Goal: Entertainment & Leisure: Consume media (video, audio)

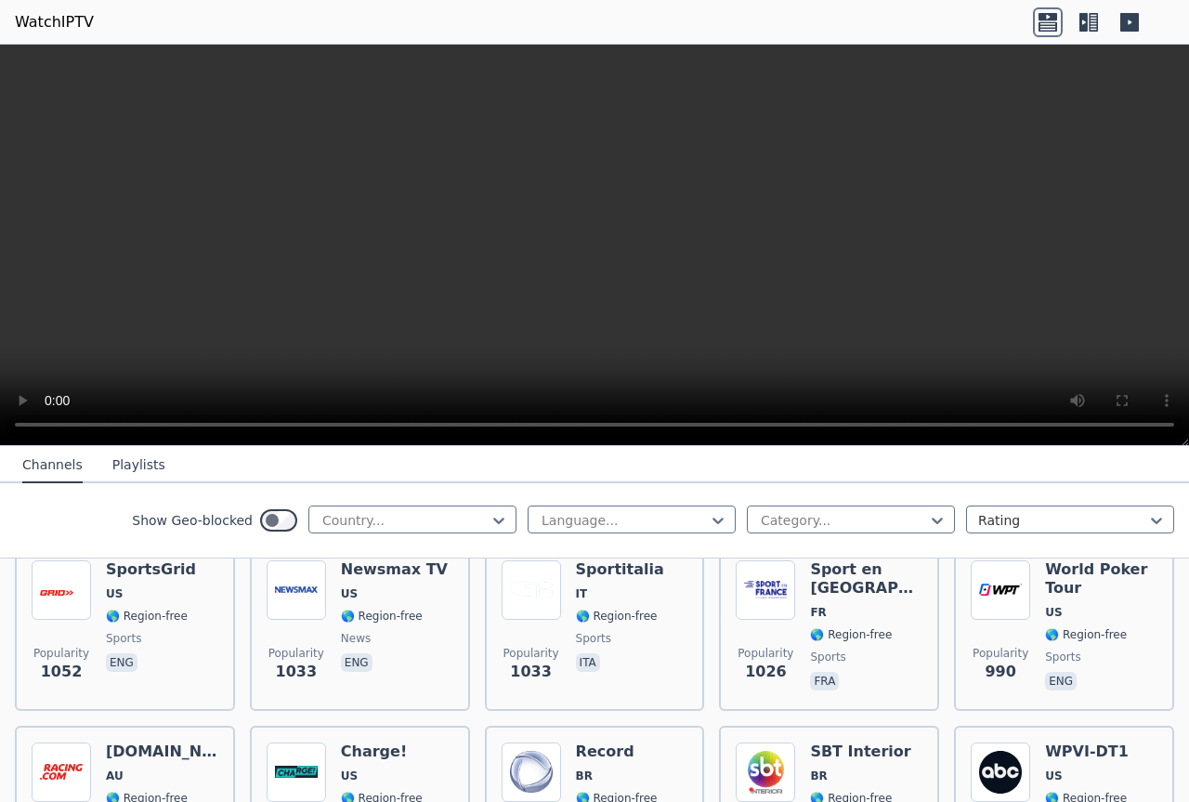
scroll to position [2508, 0]
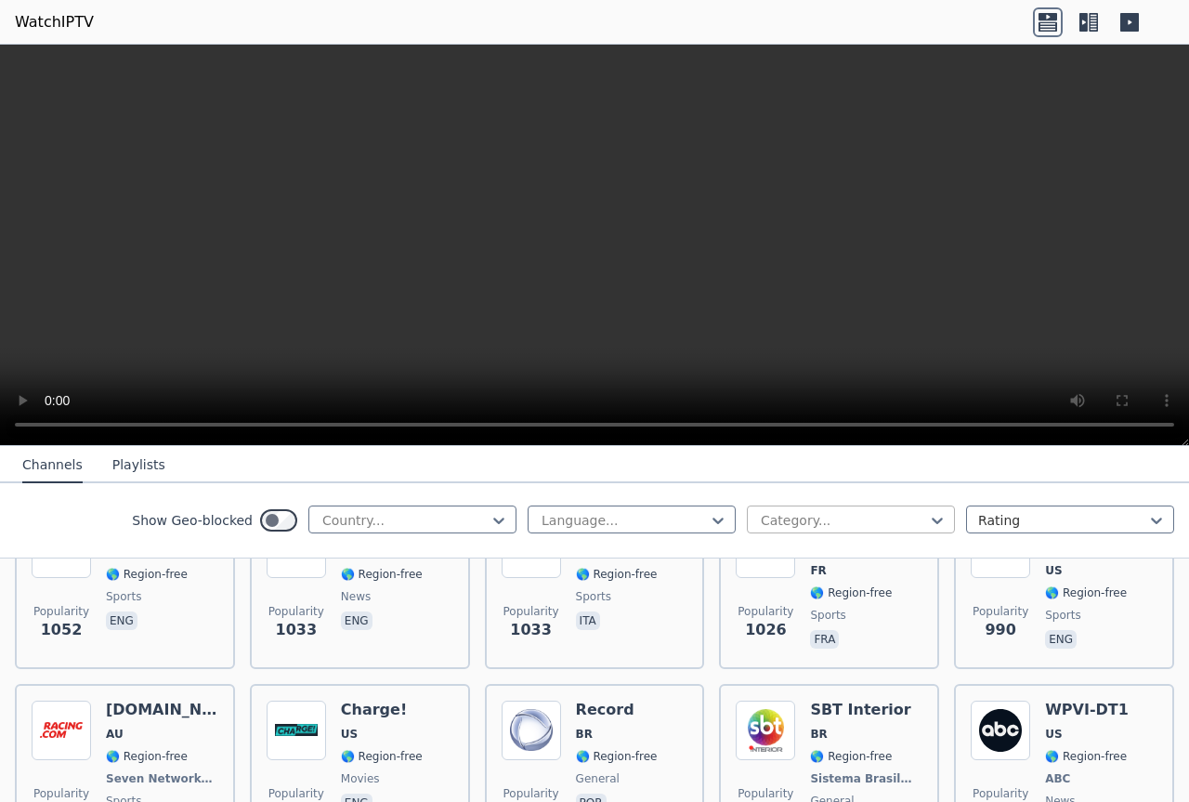
click at [776, 518] on div at bounding box center [843, 520] width 169 height 19
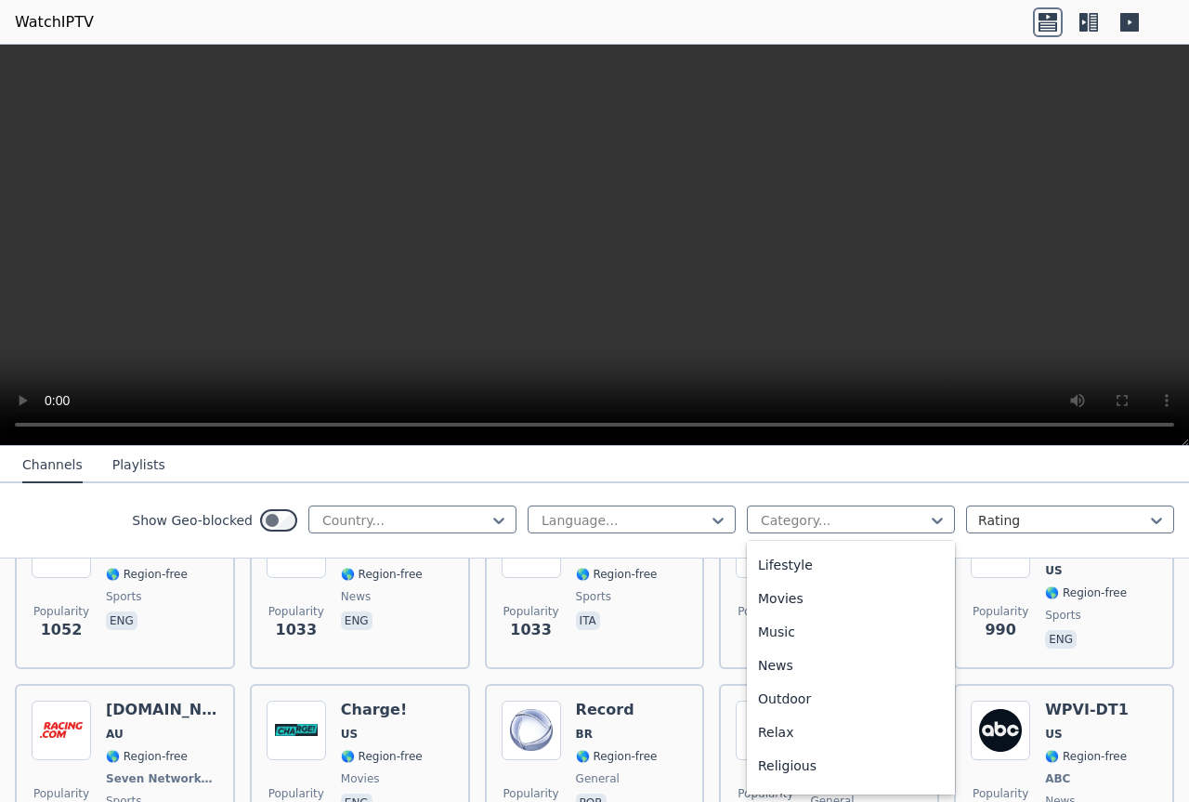
scroll to position [656, 0]
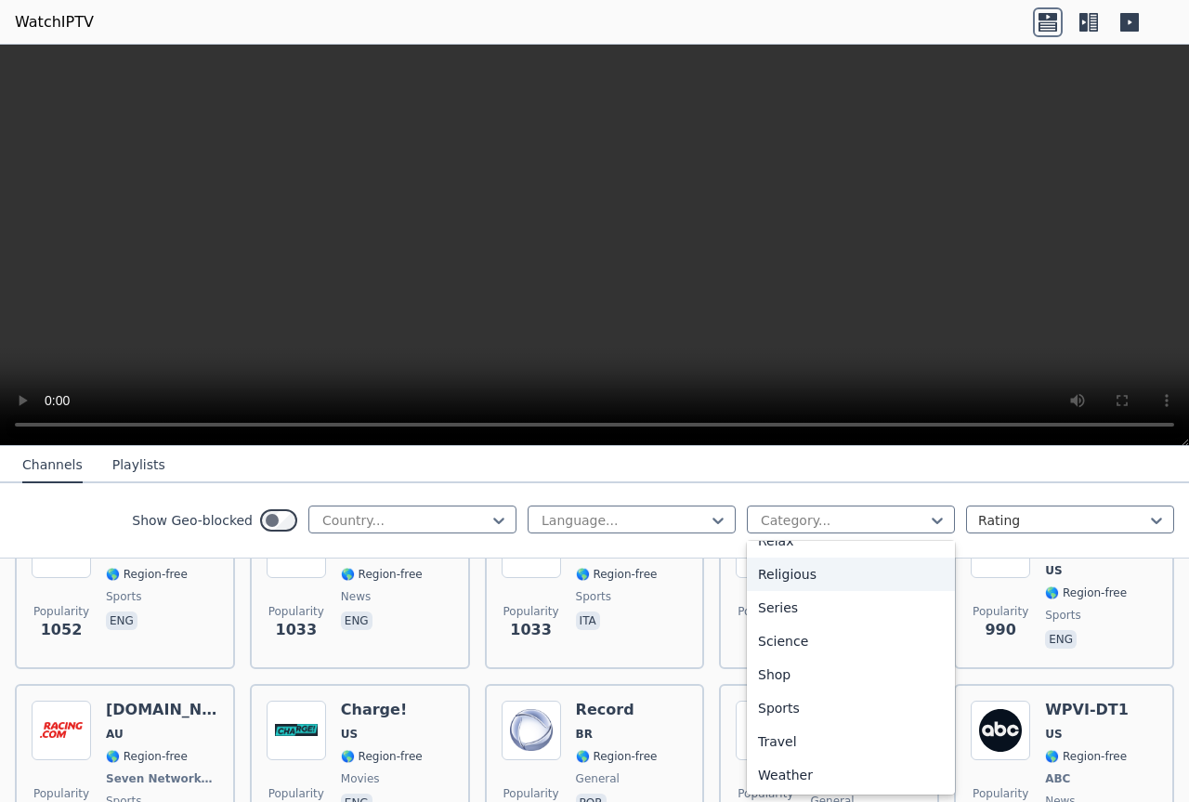
click at [800, 572] on div "Religious" at bounding box center [851, 573] width 208 height 33
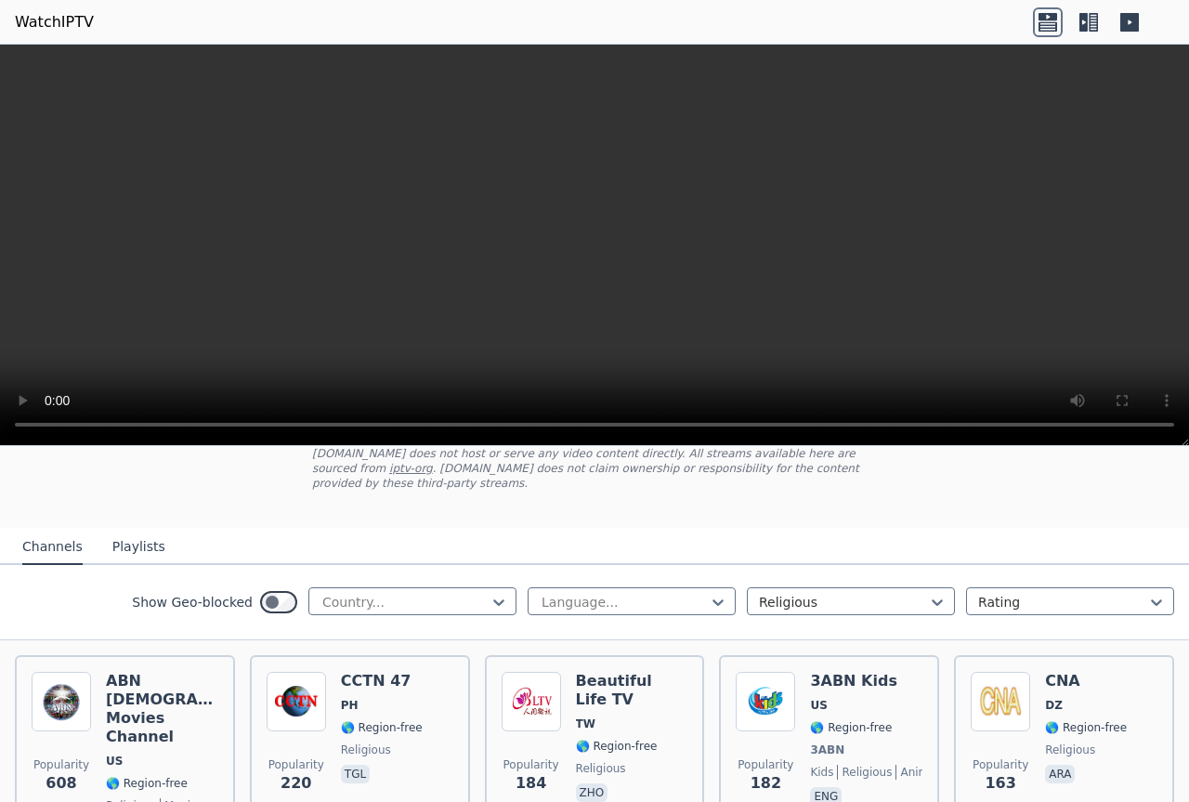
scroll to position [186, 0]
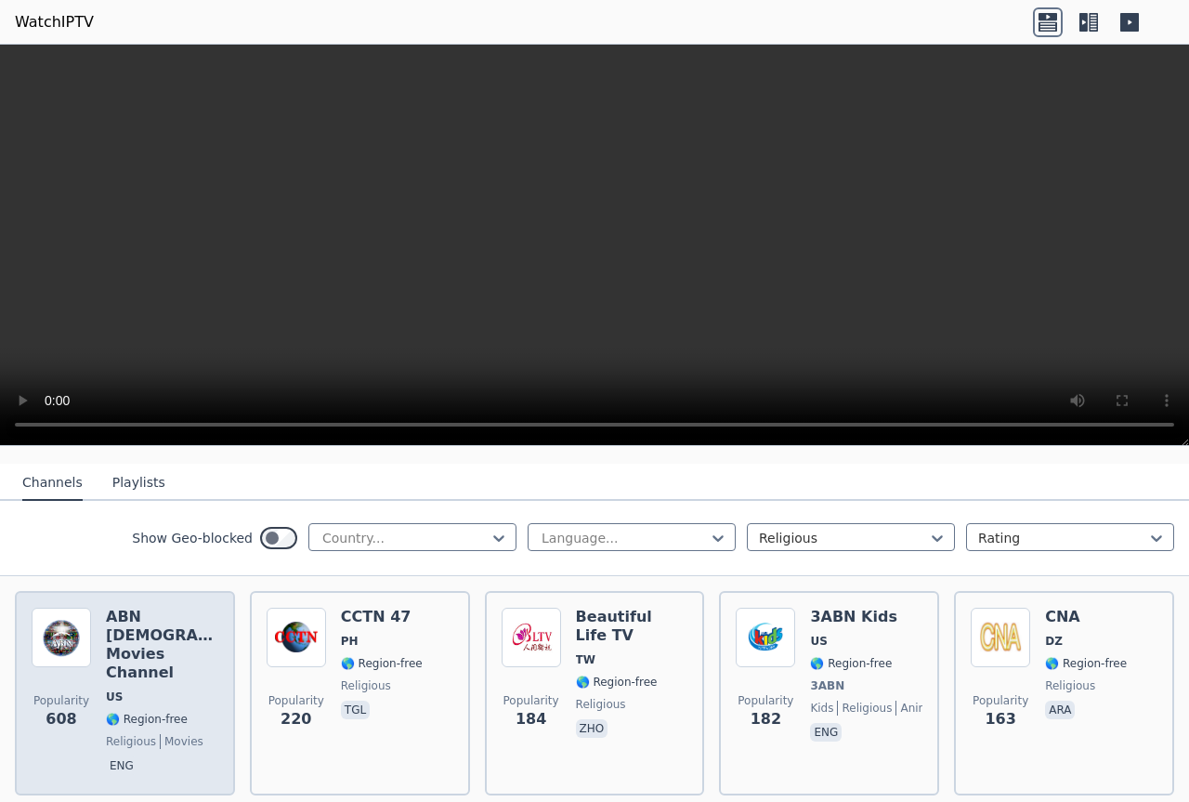
click at [142, 678] on div "ABN [DEMOGRAPHIC_DATA] Movies Channel US 🌎 Region-free religious movies eng" at bounding box center [162, 692] width 112 height 171
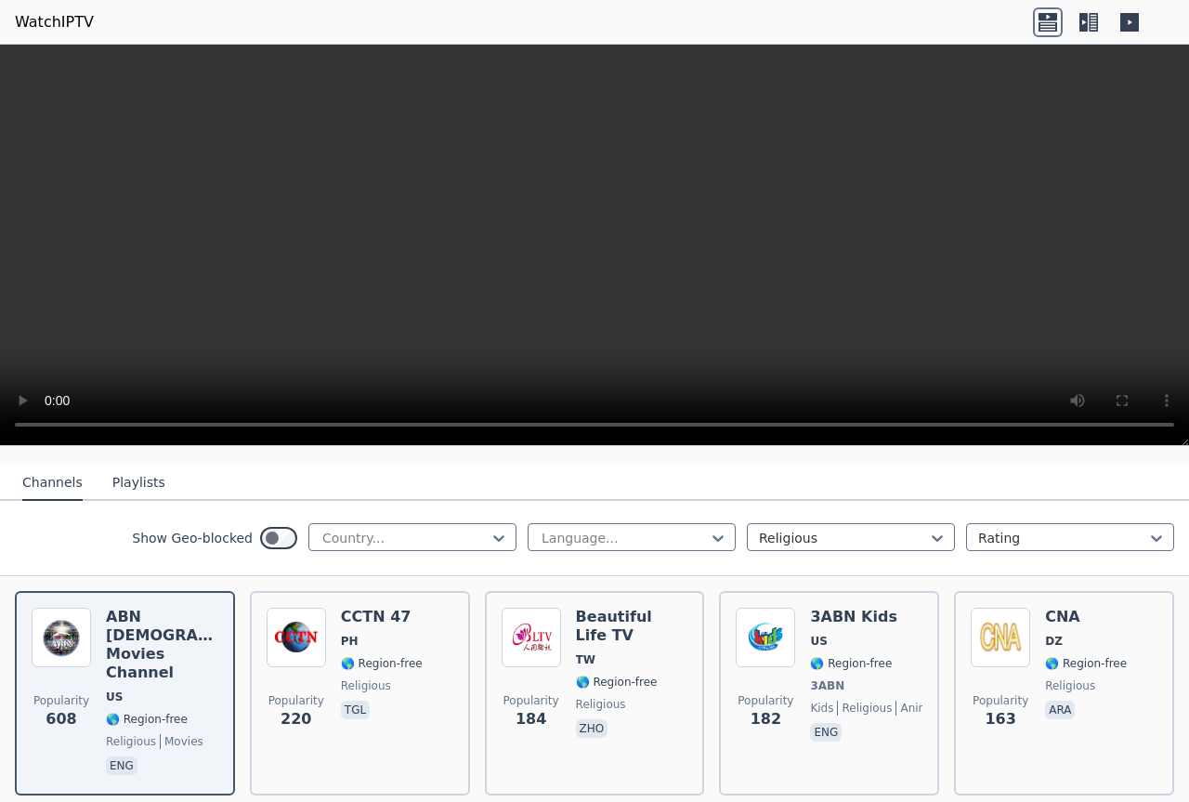
drag, startPoint x: 153, startPoint y: 607, endPoint x: 78, endPoint y: 526, distance: 111.1
click at [78, 526] on div "Show Geo-blocked Country... Language... Religious Rating" at bounding box center [594, 538] width 1189 height 75
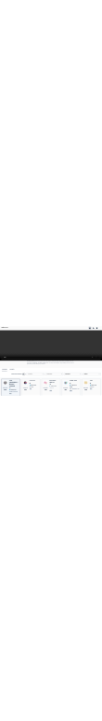
scroll to position [93, 0]
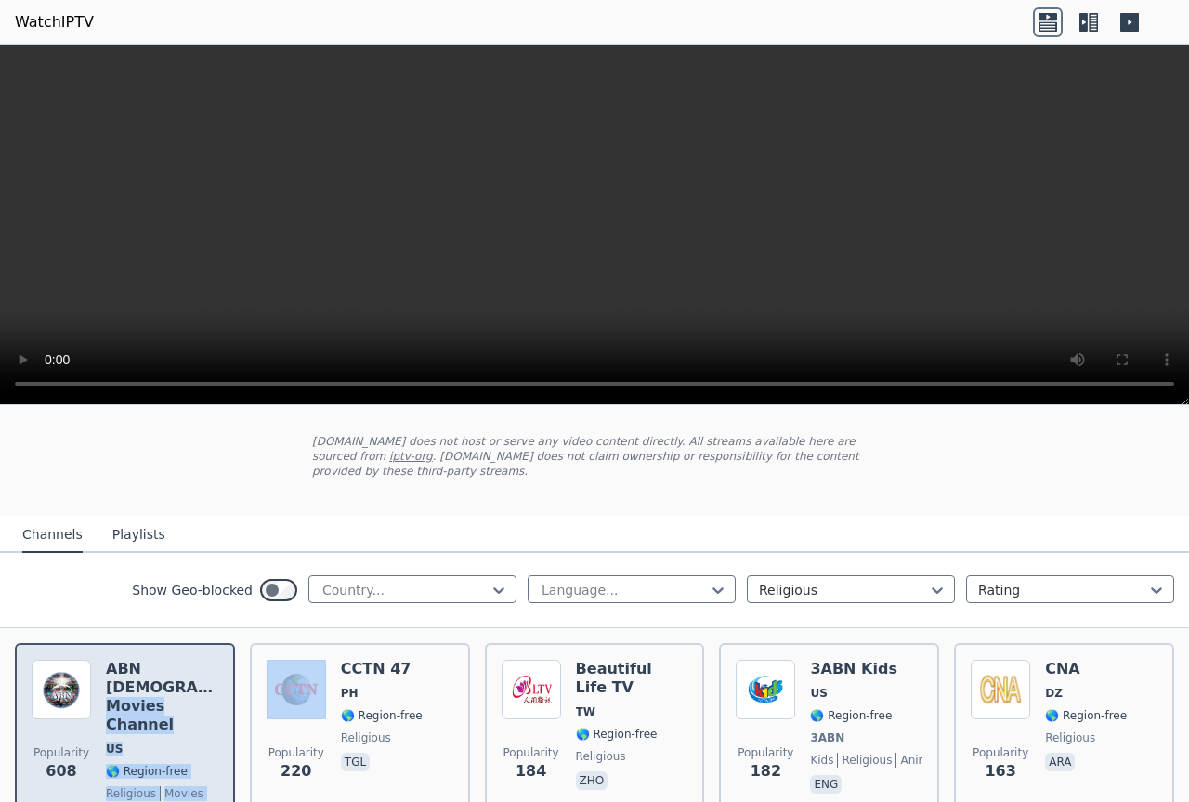
drag, startPoint x: 242, startPoint y: 624, endPoint x: 186, endPoint y: 663, distance: 68.8
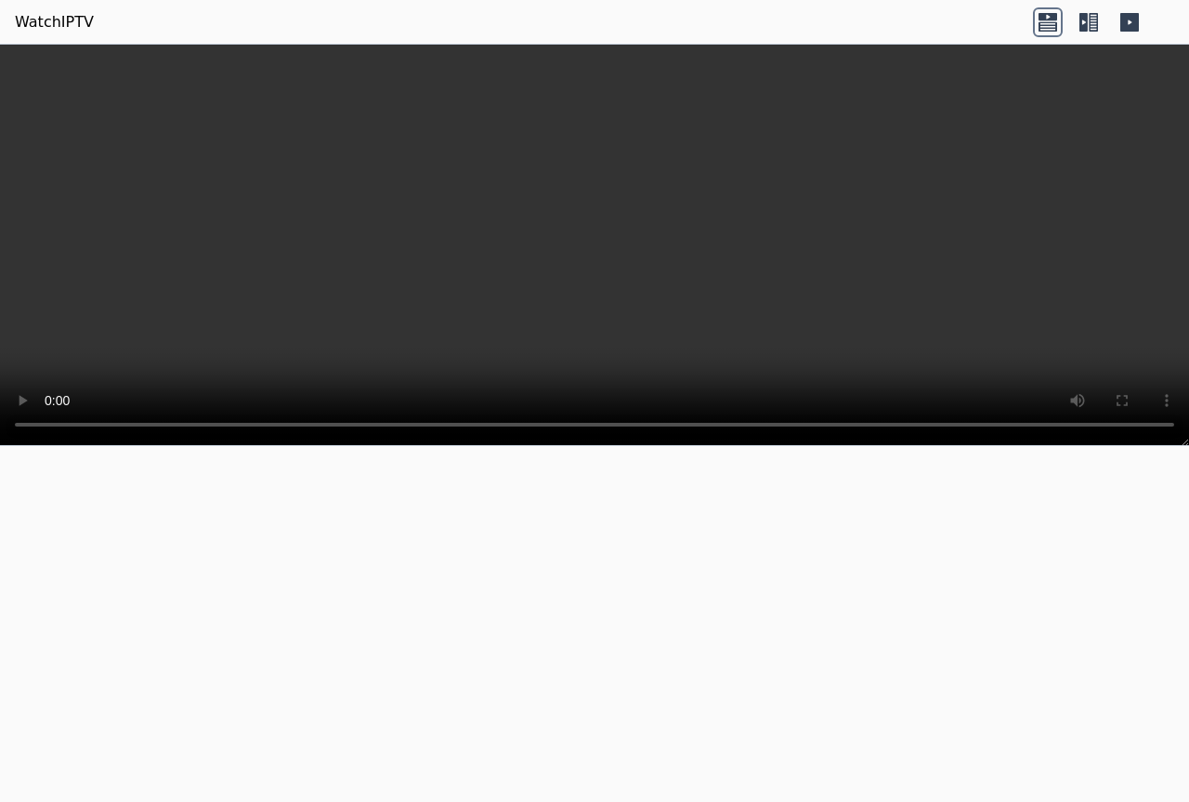
click at [1131, 18] on icon at bounding box center [1129, 22] width 19 height 19
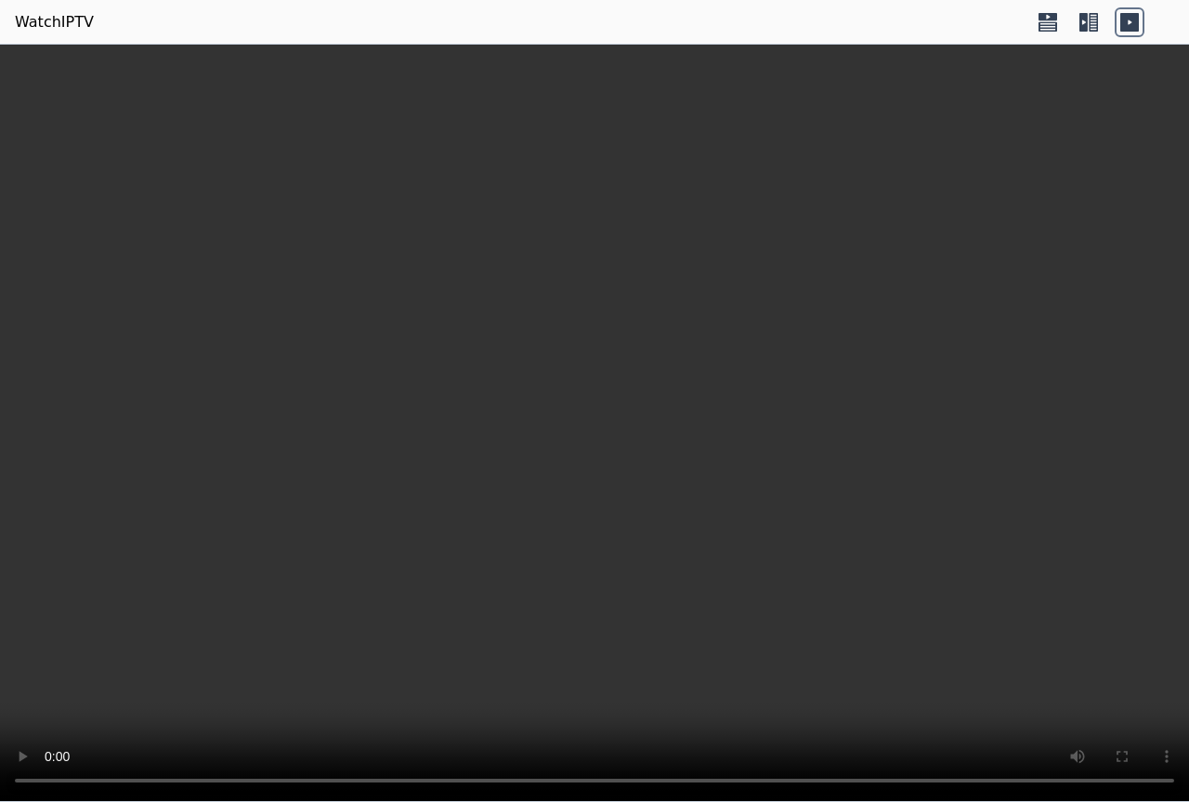
click at [1088, 22] on icon at bounding box center [1089, 22] width 30 height 30
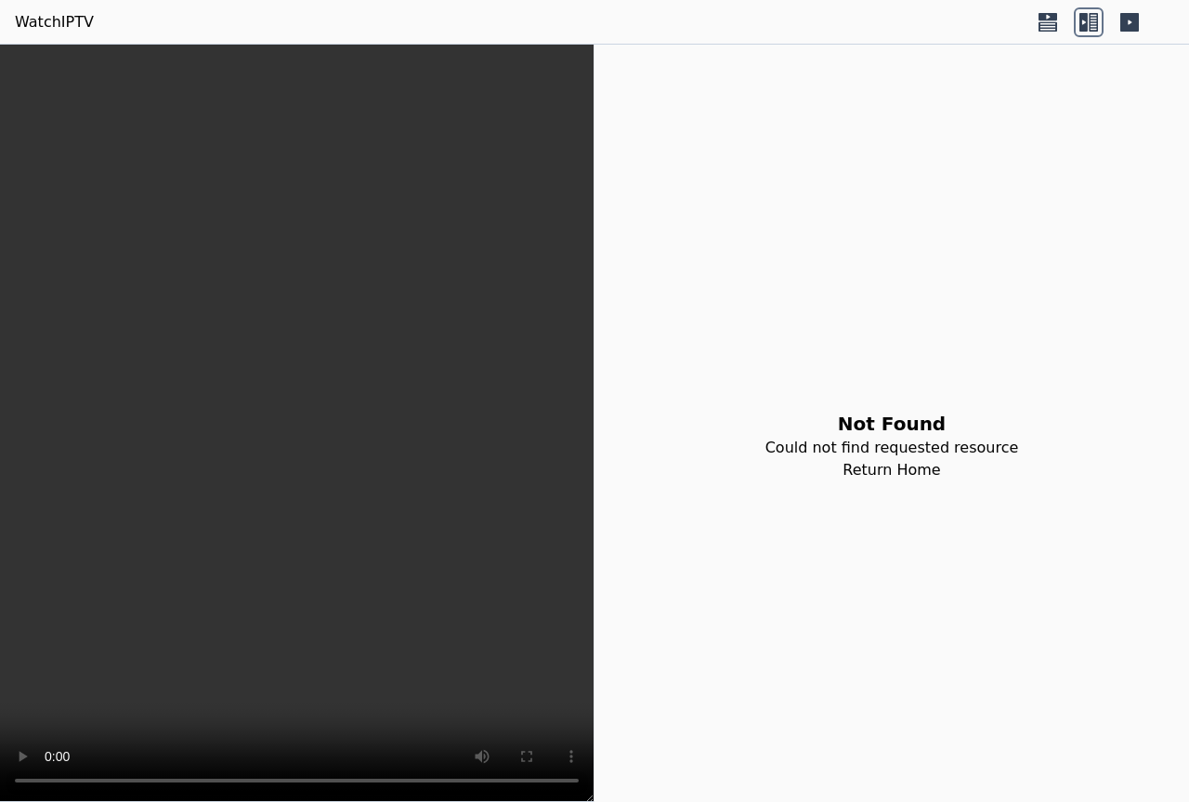
click at [1041, 21] on icon at bounding box center [1048, 22] width 30 height 30
